Goal: Information Seeking & Learning: Learn about a topic

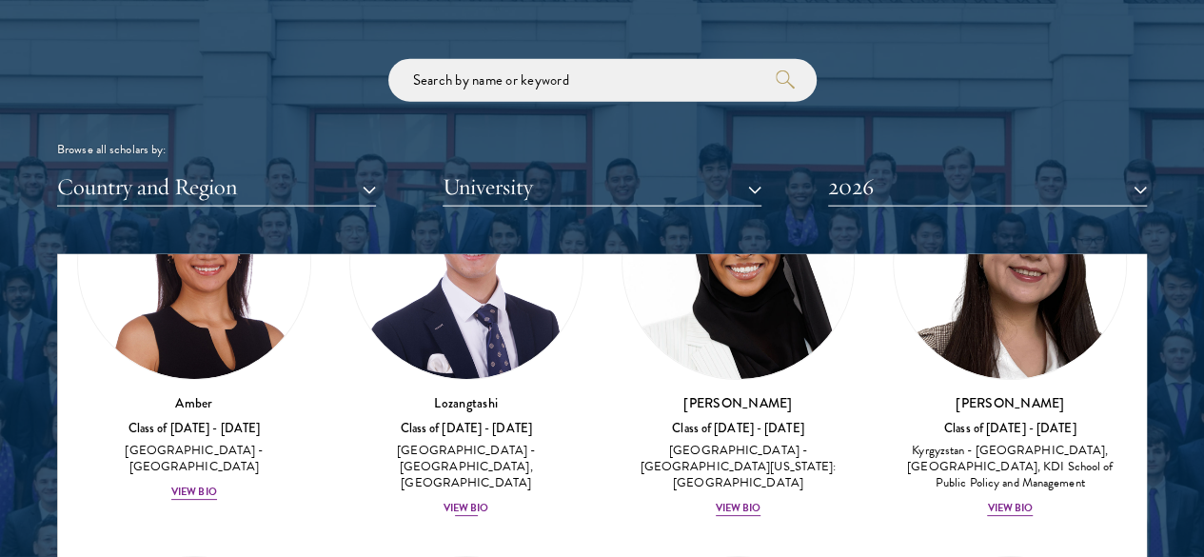
scroll to position [189, 0]
click at [217, 484] on div "View Bio" at bounding box center [194, 491] width 46 height 15
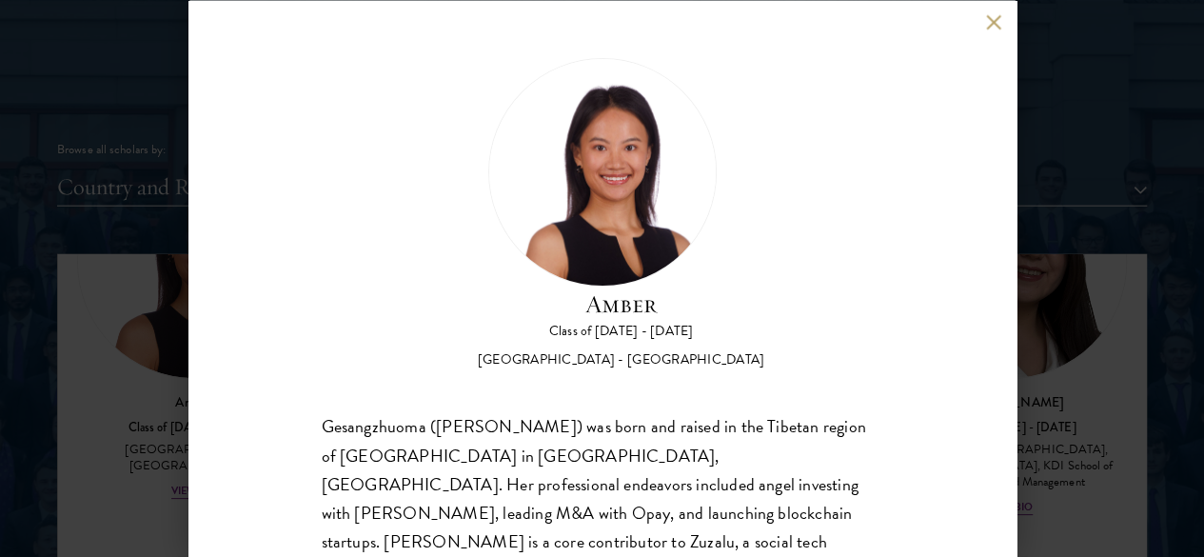
scroll to position [174, 0]
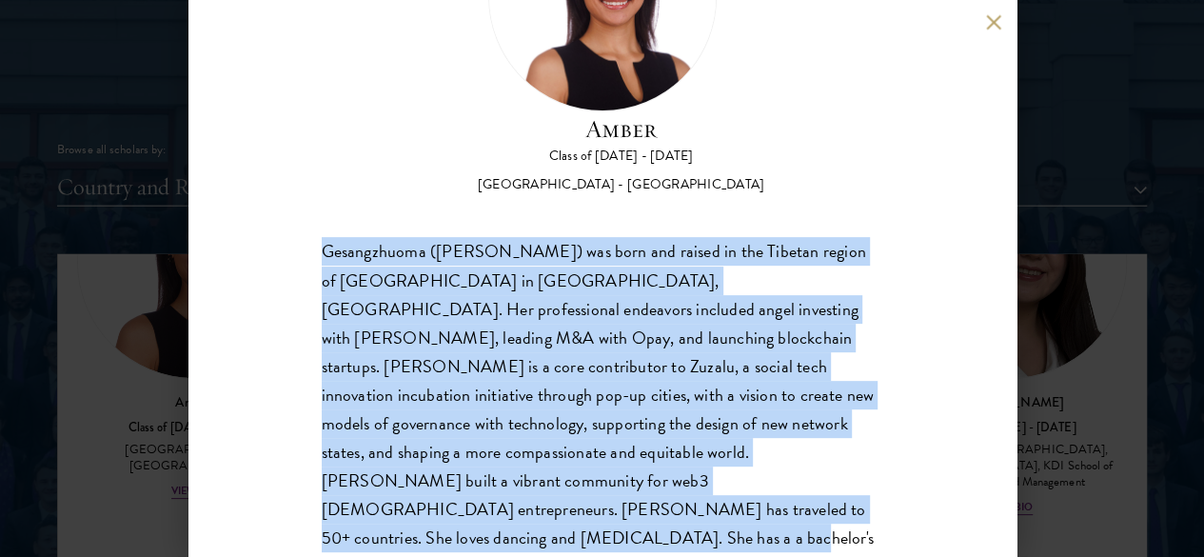
drag, startPoint x: 326, startPoint y: 170, endPoint x: 421, endPoint y: 475, distance: 319.2
click at [421, 475] on div "Gesangzhuoma ([PERSON_NAME]) was born and raised in the Tibetan region of [GEOG…" at bounding box center [603, 424] width 562 height 372
copy div "Gesangzhuoma ([PERSON_NAME]) was born and raised in the Tibetan region of [GEOG…"
click at [665, 427] on div "Gesangzhuoma ([PERSON_NAME]) was born and raised in the Tibetan region of [GEOG…" at bounding box center [603, 424] width 562 height 372
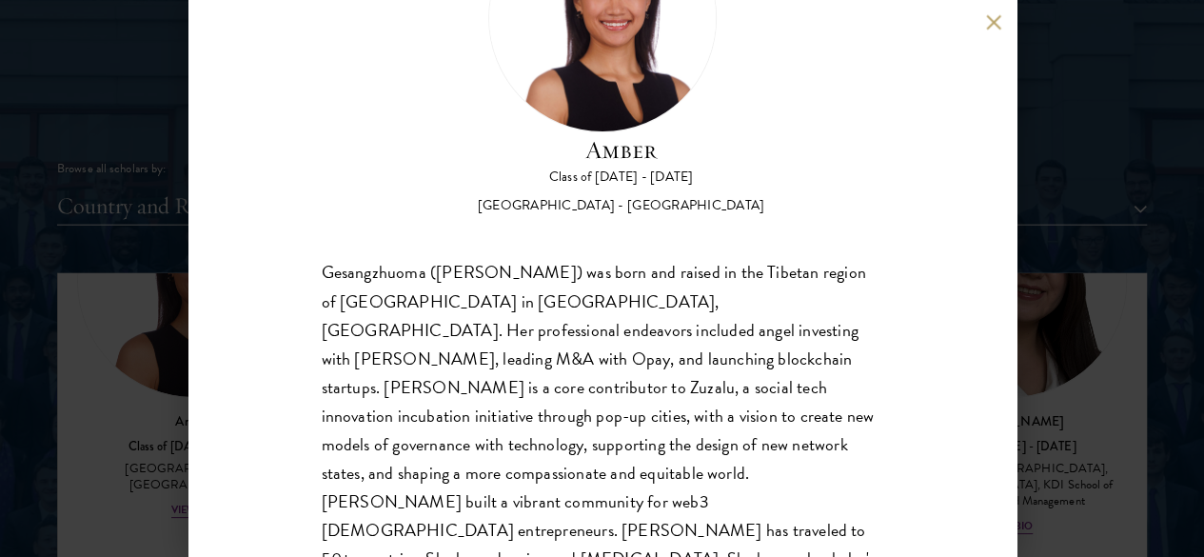
scroll to position [153, 0]
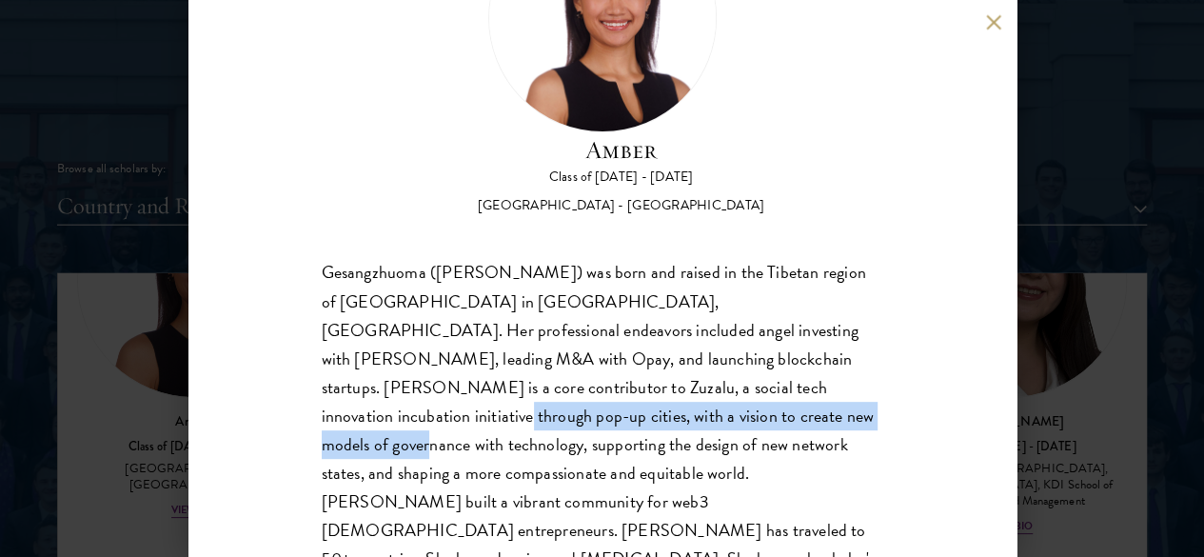
drag, startPoint x: 879, startPoint y: 338, endPoint x: 883, endPoint y: 308, distance: 30.8
click at [883, 308] on div "Amber Class of [DATE] - [DATE] [GEOGRAPHIC_DATA] - [GEOGRAPHIC_DATA] Gesangzhuo…" at bounding box center [603, 278] width 828 height 557
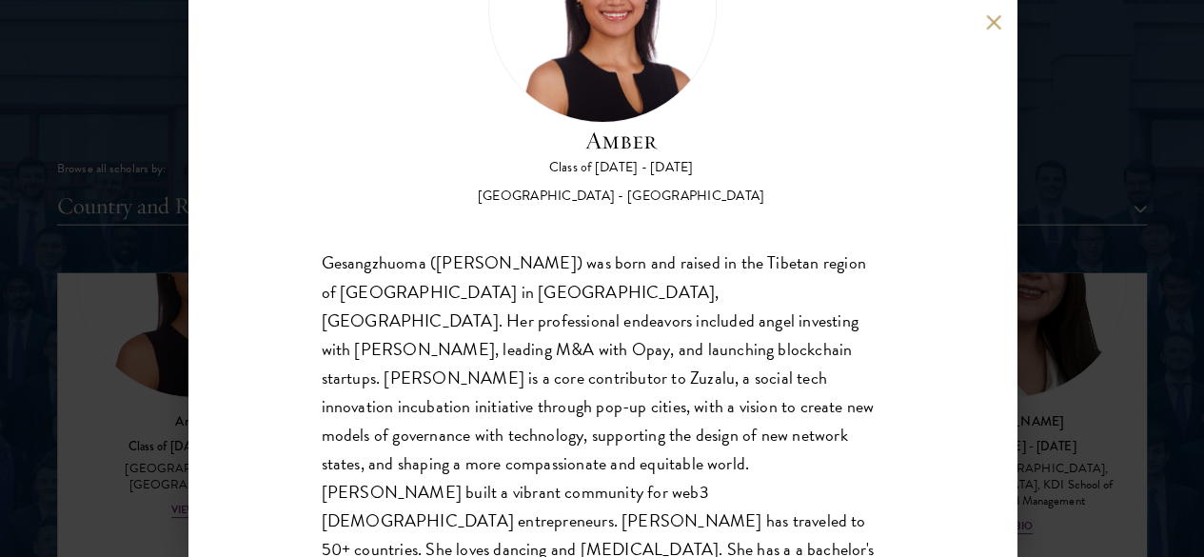
scroll to position [174, 0]
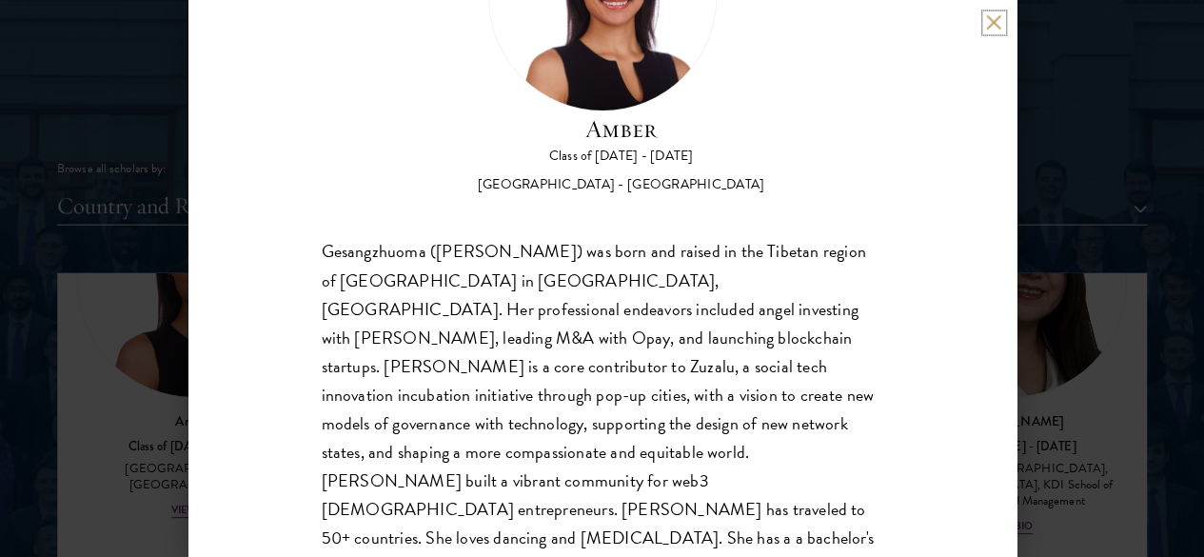
click at [991, 20] on button at bounding box center [994, 22] width 16 height 16
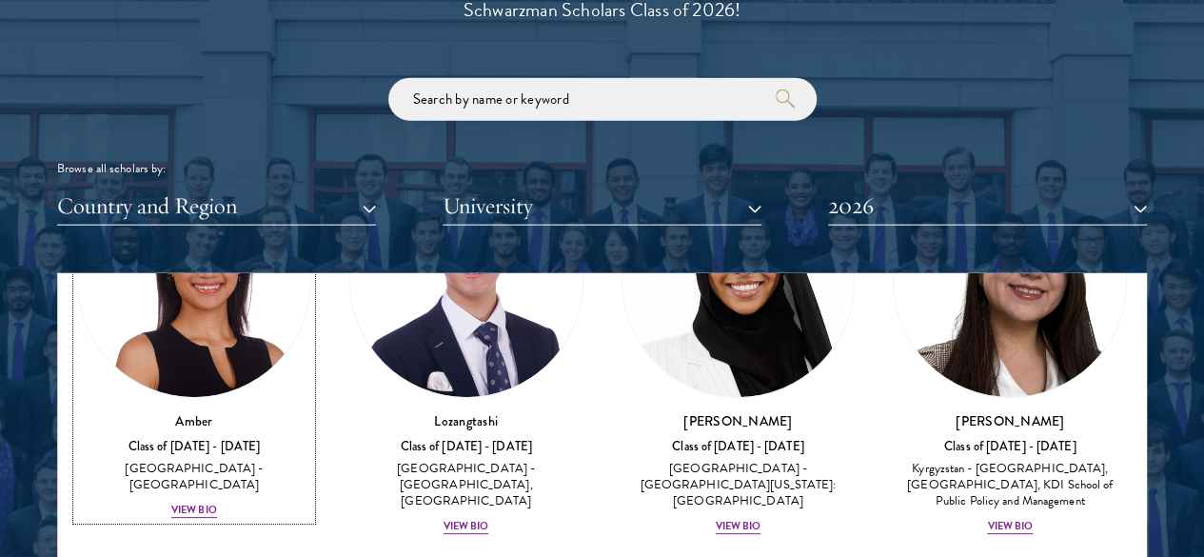
scroll to position [77, 0]
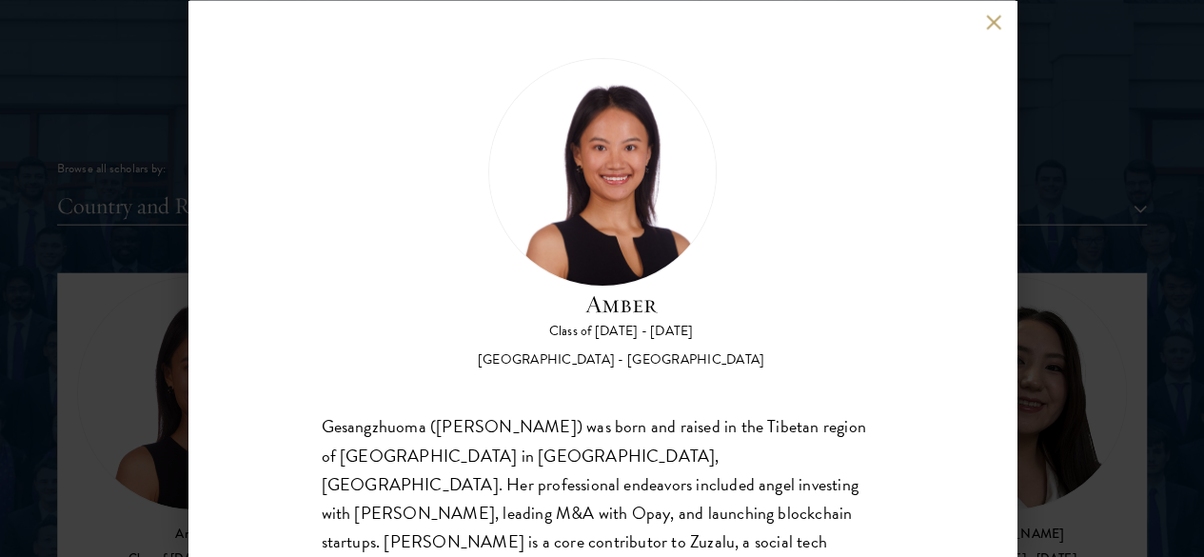
click at [988, 19] on button at bounding box center [994, 22] width 16 height 16
